Goal: Transaction & Acquisition: Purchase product/service

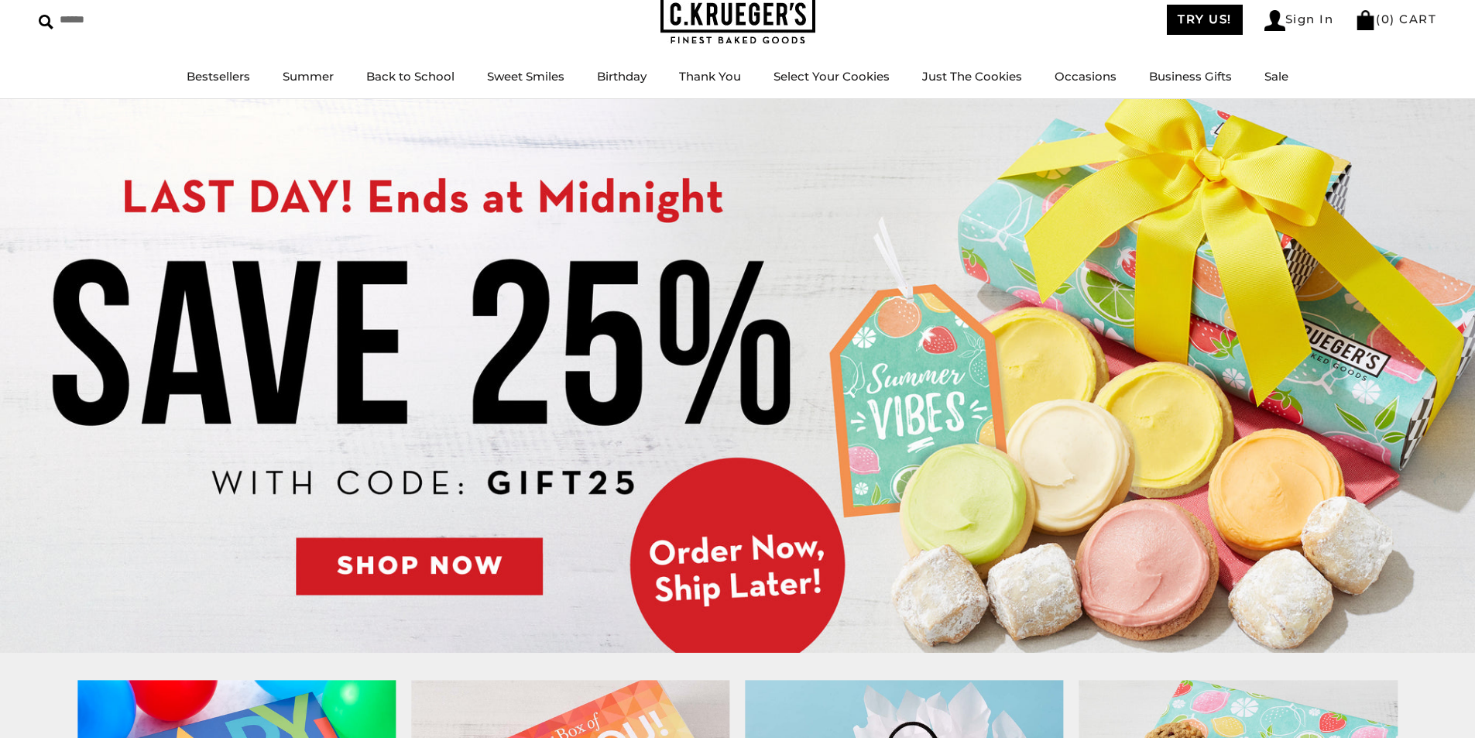
scroll to position [155, 0]
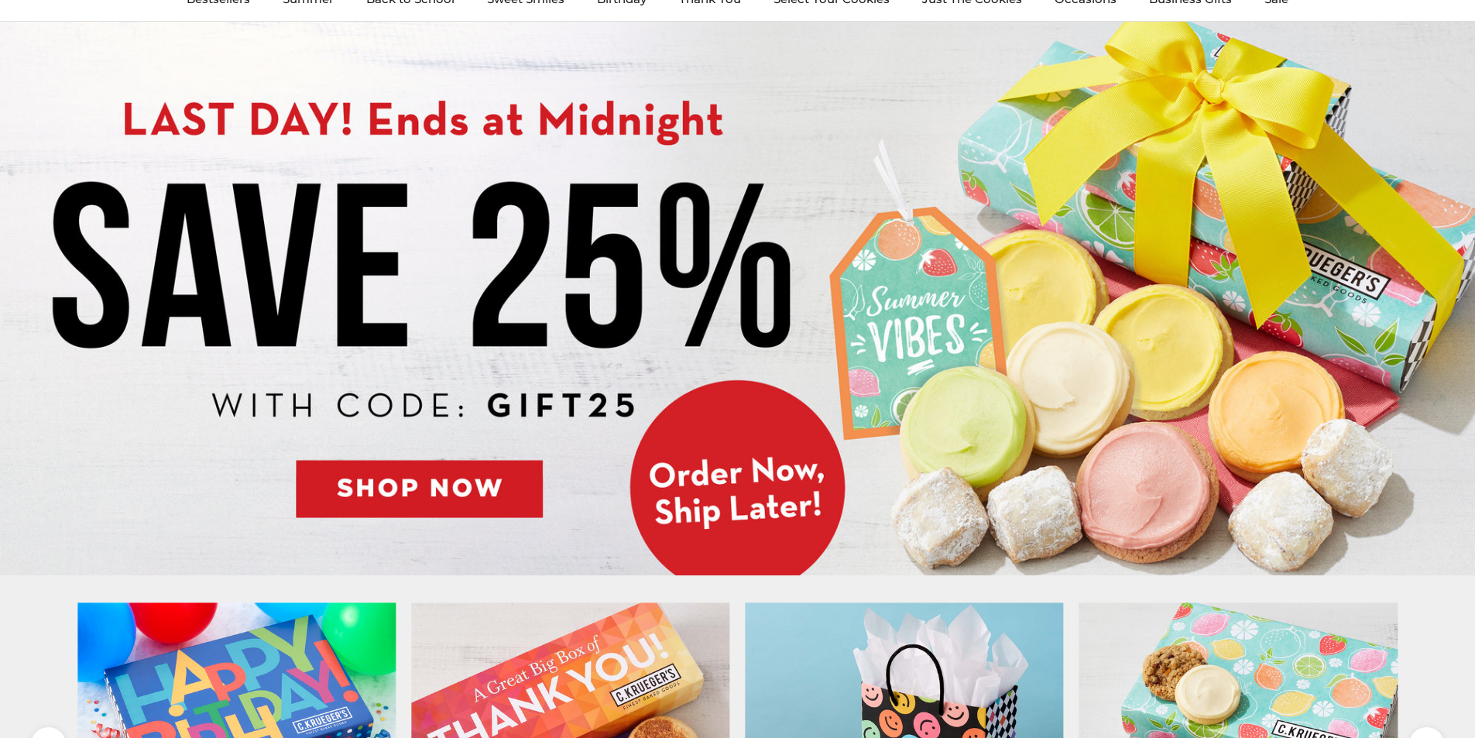
click at [51, 488] on img at bounding box center [737, 298] width 1475 height 553
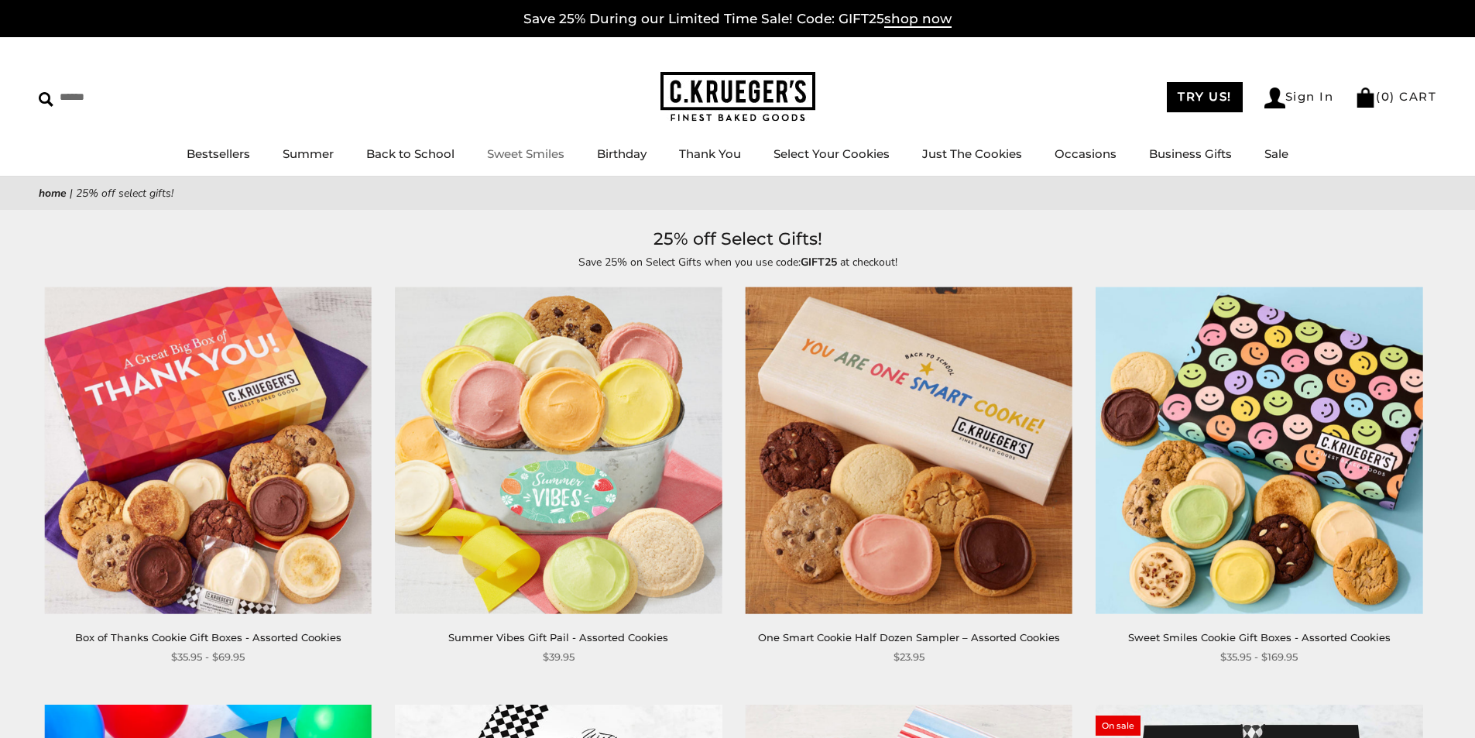
click at [549, 159] on link "Sweet Smiles" at bounding box center [525, 153] width 77 height 15
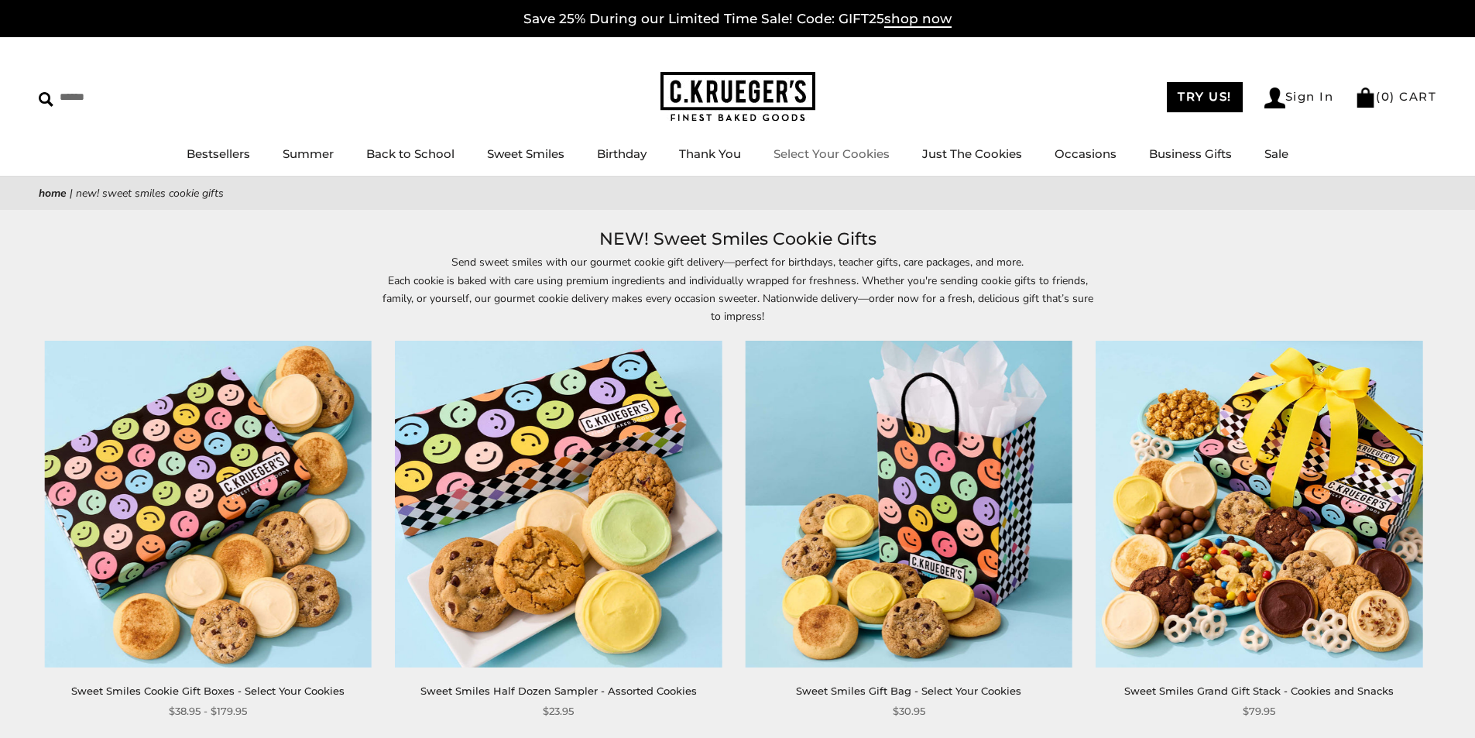
click at [800, 163] on li "Select Your Cookies" at bounding box center [831, 154] width 116 height 19
click at [804, 158] on link "Select Your Cookies" at bounding box center [831, 153] width 116 height 15
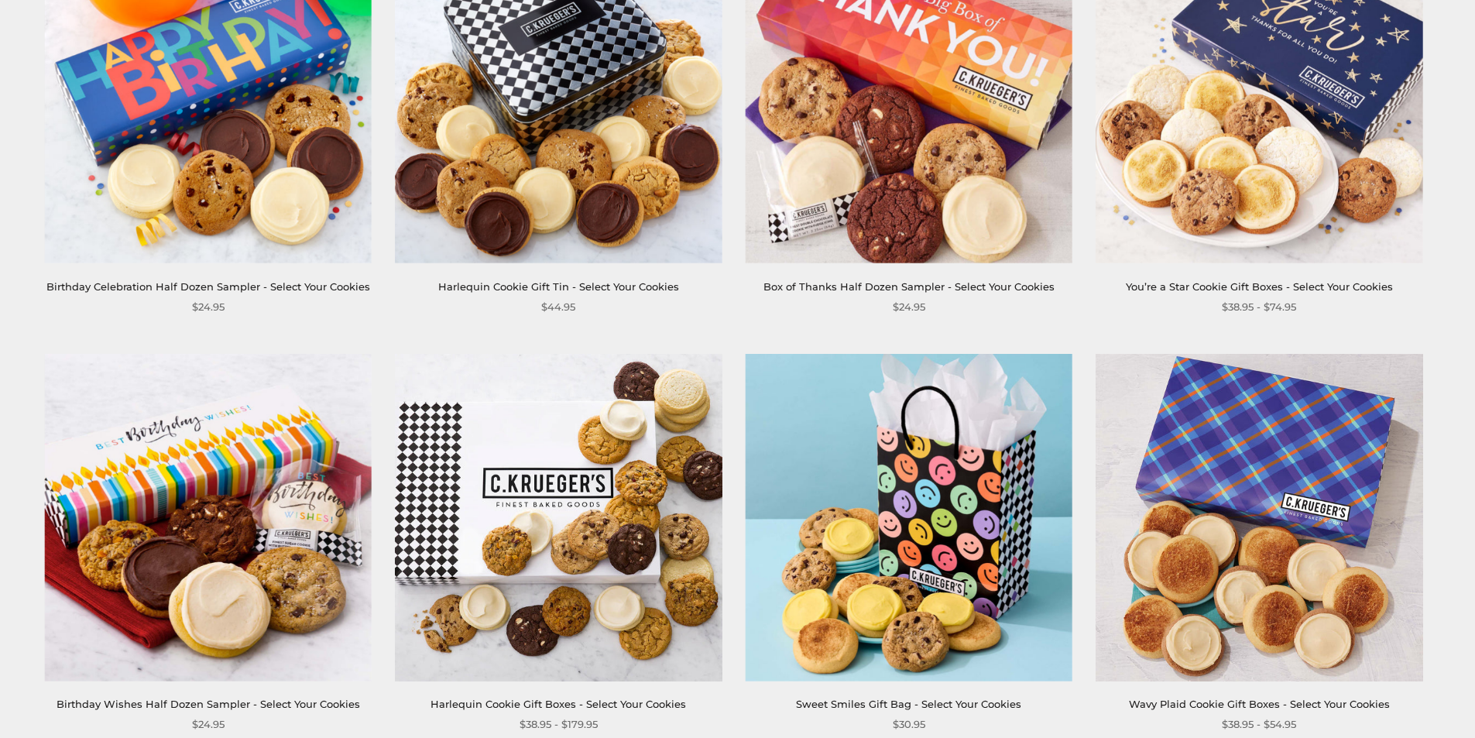
scroll to position [1161, 0]
